Goal: Information Seeking & Learning: Learn about a topic

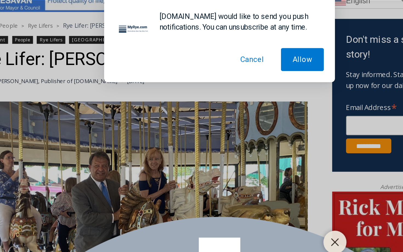
scroll to position [201, 0]
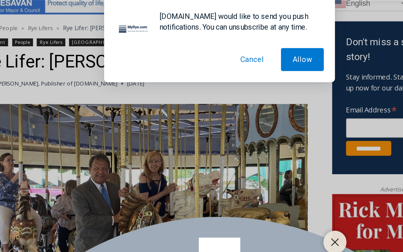
click at [222, 37] on button "Cancel" at bounding box center [221, 35] width 28 height 14
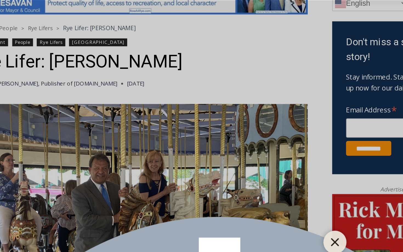
click at [268, 142] on line "Close" at bounding box center [270, 144] width 4 height 4
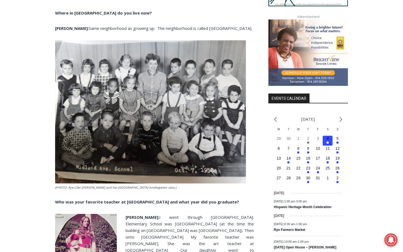
scroll to position [621, 0]
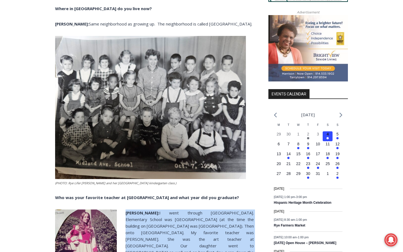
drag, startPoint x: 151, startPoint y: 136, endPoint x: 152, endPoint y: 189, distance: 52.9
click at [152, 189] on div "(PHOTO: Giddy-up. [PERSON_NAME] and [PERSON_NAME] on the historic Grand Carouse…" at bounding box center [154, 196] width 199 height 1108
drag, startPoint x: 154, startPoint y: 189, endPoint x: 150, endPoint y: 142, distance: 47.6
click at [151, 140] on div "(PHOTO: Giddy-up. [PERSON_NAME] and [PERSON_NAME] on the historic Grand Carouse…" at bounding box center [154, 196] width 199 height 1108
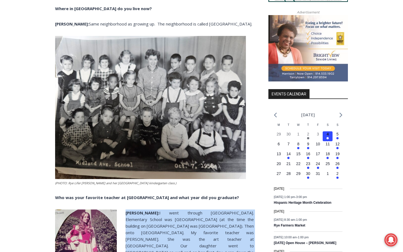
click at [149, 142] on div "(PHOTO: Giddy-up. [PERSON_NAME] and [PERSON_NAME] on the historic Grand Carouse…" at bounding box center [154, 196] width 199 height 1108
drag, startPoint x: 149, startPoint y: 142, endPoint x: 166, endPoint y: 192, distance: 53.1
click at [166, 192] on div "(PHOTO: Giddy-up. [PERSON_NAME] and [PERSON_NAME] on the historic Grand Carouse…" at bounding box center [154, 196] width 199 height 1108
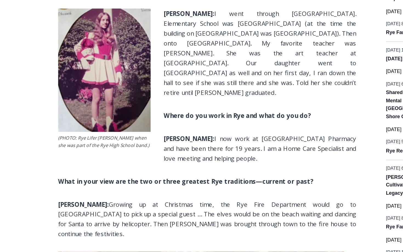
scroll to position [740, 0]
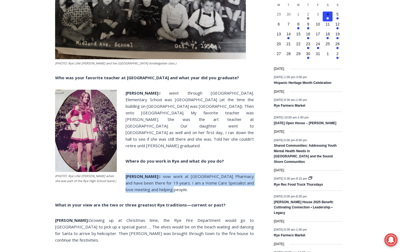
drag, startPoint x: 143, startPoint y: 89, endPoint x: 155, endPoint y: 115, distance: 28.4
click at [155, 112] on div "(PHOTO: Giddy-up. [PERSON_NAME] and [PERSON_NAME] on the historic Grand Carouse…" at bounding box center [154, 76] width 199 height 1108
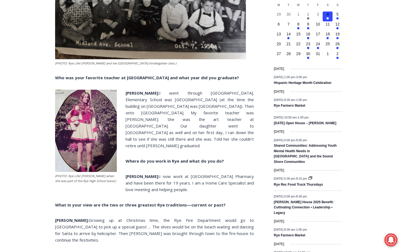
click at [155, 115] on div "(PHOTO: Giddy-up. [PERSON_NAME] and [PERSON_NAME] on the historic Grand Carouse…" at bounding box center [154, 76] width 199 height 1108
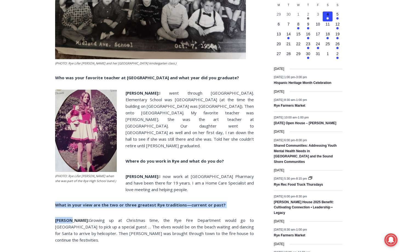
drag, startPoint x: 155, startPoint y: 115, endPoint x: 156, endPoint y: 140, distance: 25.8
click at [158, 141] on div "(PHOTO: Giddy-up. [PERSON_NAME] and [PERSON_NAME] on the historic Grand Carouse…" at bounding box center [154, 76] width 199 height 1108
click at [156, 140] on div "(PHOTO: Giddy-up. [PERSON_NAME] and [PERSON_NAME] on the historic Grand Carouse…" at bounding box center [154, 76] width 199 height 1108
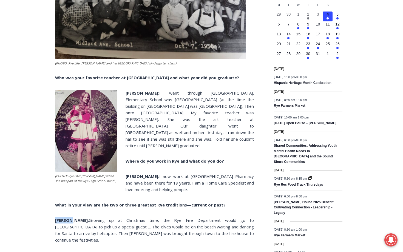
click at [156, 140] on div "(PHOTO: Giddy-up. [PERSON_NAME] and [PERSON_NAME] on the historic Grand Carouse…" at bounding box center [154, 76] width 199 height 1108
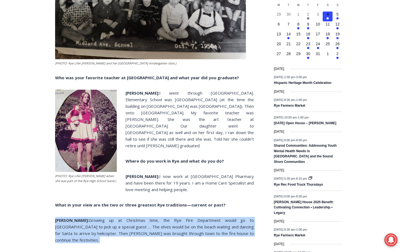
click at [156, 140] on div "(PHOTO: Giddy-up. [PERSON_NAME] and [PERSON_NAME] on the historic Grand Carouse…" at bounding box center [154, 76] width 199 height 1108
click at [253, 217] on span "Growing up at Christmas time, the Rye Fire Department would go to [GEOGRAPHIC_D…" at bounding box center [154, 229] width 199 height 25
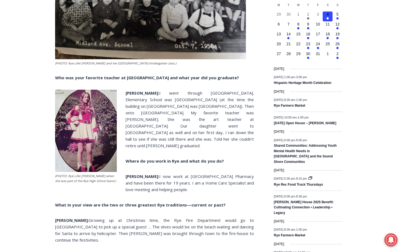
click at [252, 217] on span "Growing up at Christmas time, the Rye Fire Department would go to [GEOGRAPHIC_D…" at bounding box center [154, 229] width 199 height 25
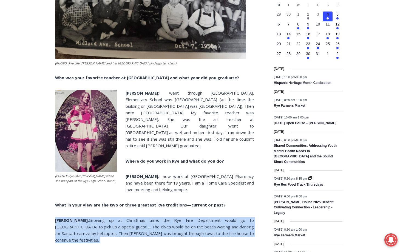
click at [252, 217] on span "Growing up at Christmas time, the Rye Fire Department would go to [GEOGRAPHIC_D…" at bounding box center [154, 229] width 199 height 25
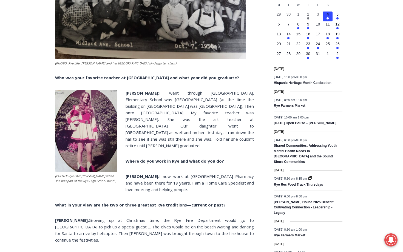
click at [252, 217] on span "Growing up at Christmas time, the Rye Fire Department would go to [GEOGRAPHIC_D…" at bounding box center [154, 229] width 199 height 25
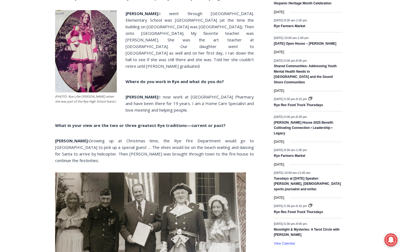
scroll to position [858, 0]
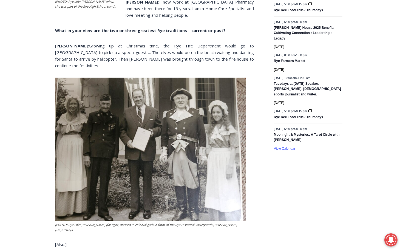
scroll to position [930, 0]
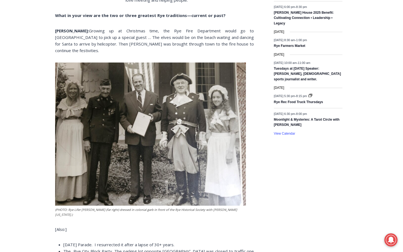
click at [199, 207] on figcaption "(PHOTO: Rye Lifer [PERSON_NAME] (far right) dressed in colonial garb in front o…" at bounding box center [150, 212] width 191 height 10
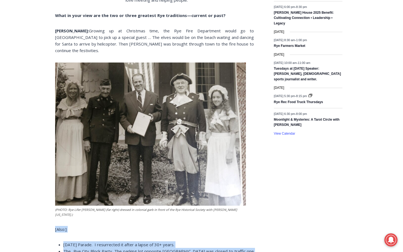
drag, startPoint x: 199, startPoint y: 145, endPoint x: 201, endPoint y: 198, distance: 52.9
drag, startPoint x: 201, startPoint y: 198, endPoint x: 205, endPoint y: 157, distance: 41.3
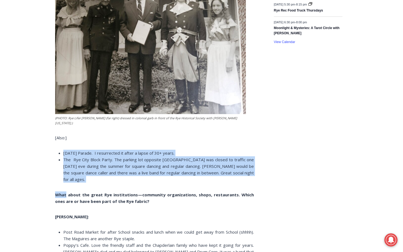
scroll to position [1023, 0]
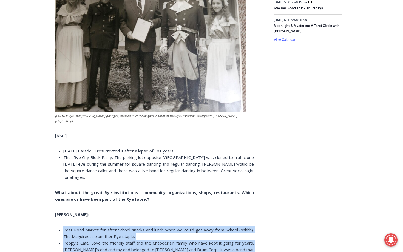
drag, startPoint x: 203, startPoint y: 191, endPoint x: 203, endPoint y: 139, distance: 52.3
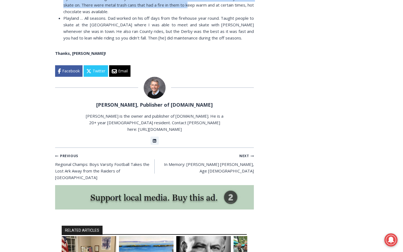
scroll to position [1325, 0]
